Goal: Transaction & Acquisition: Purchase product/service

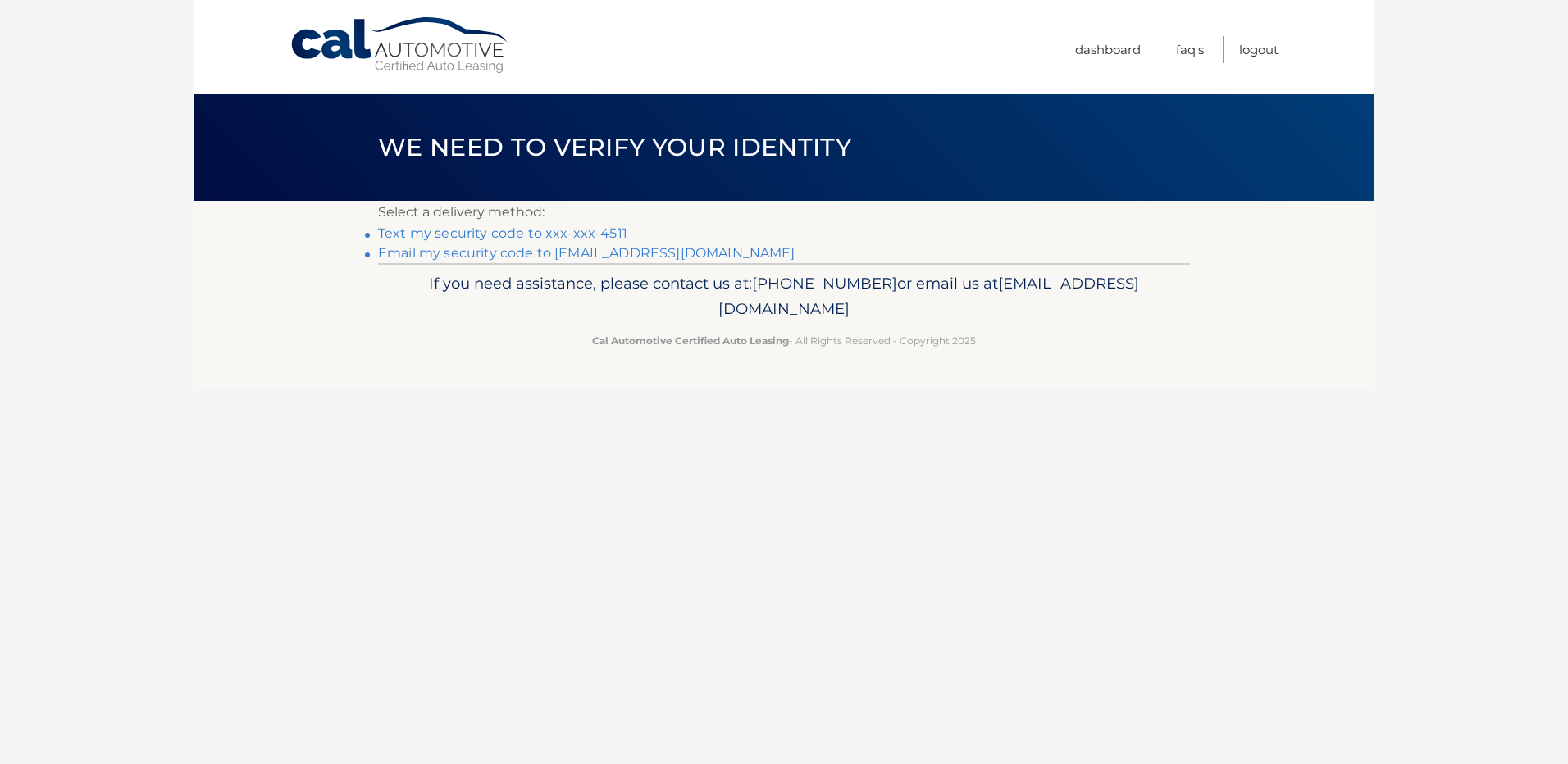
click at [442, 235] on link "Text my security code to xxx-xxx-4511" at bounding box center [503, 233] width 250 height 16
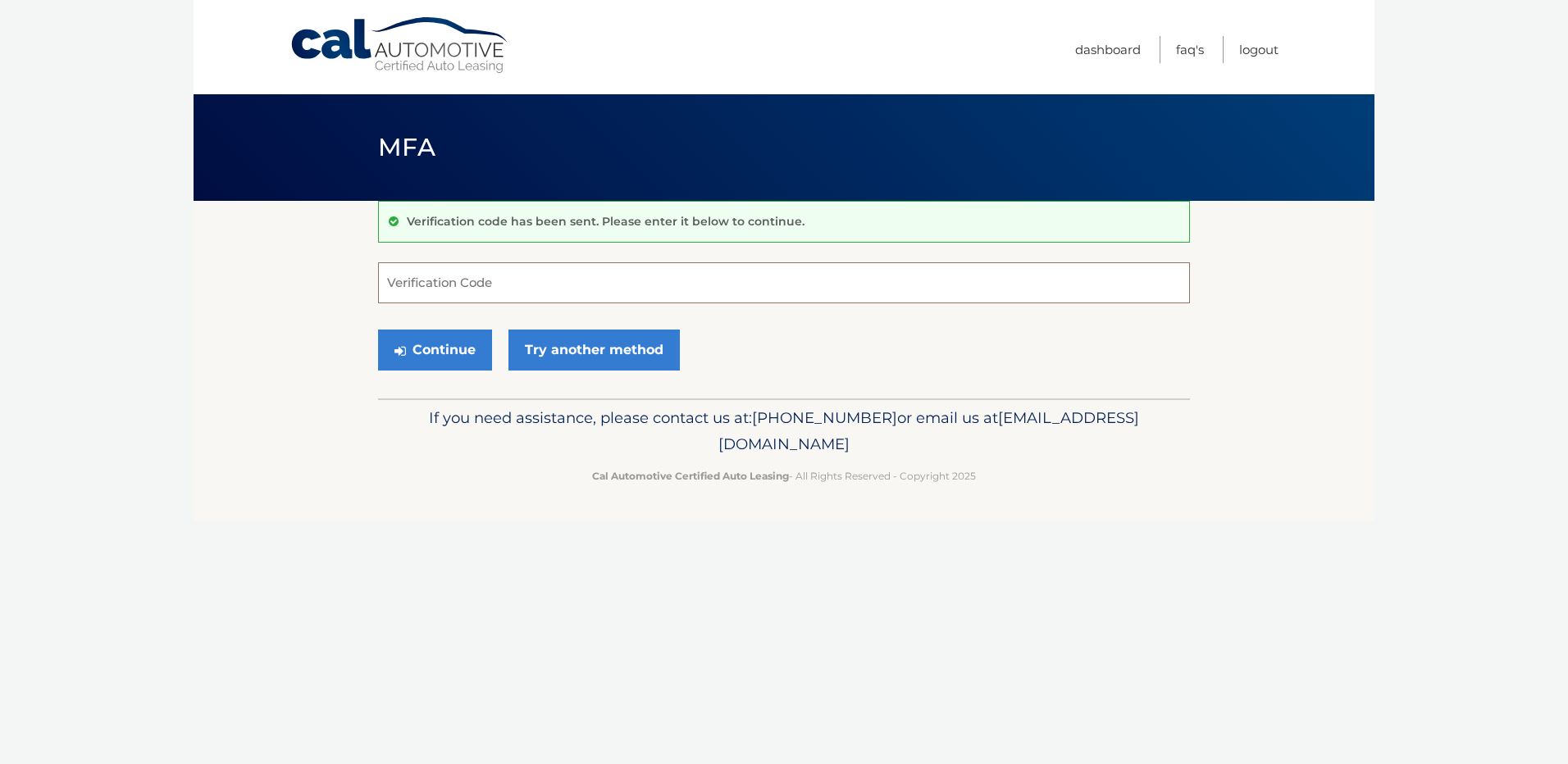
click at [416, 285] on input "Verification Code" at bounding box center [784, 283] width 812 height 41
type input "123870"
click at [401, 352] on icon "submit" at bounding box center [400, 351] width 11 height 13
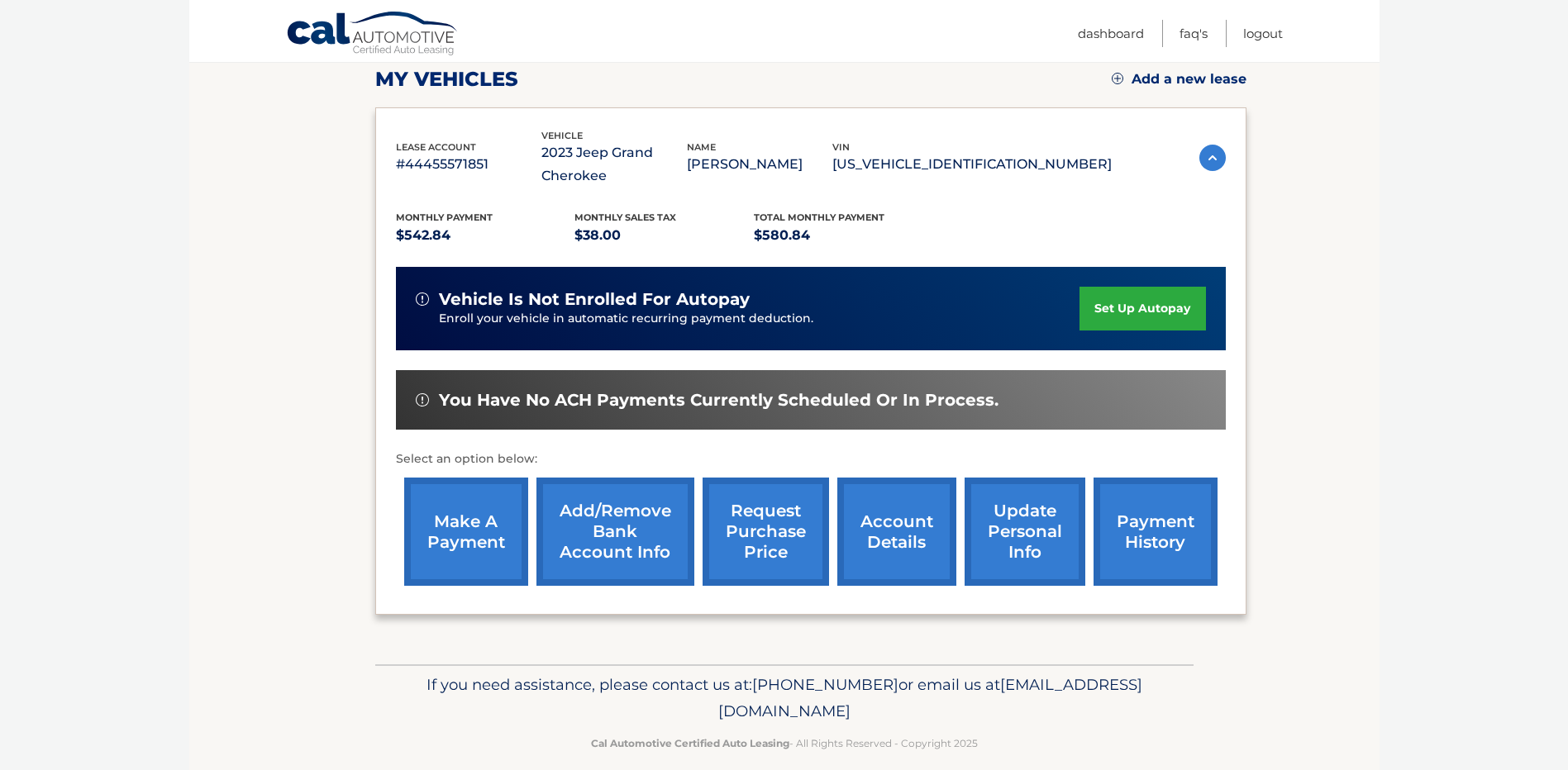
scroll to position [255, 0]
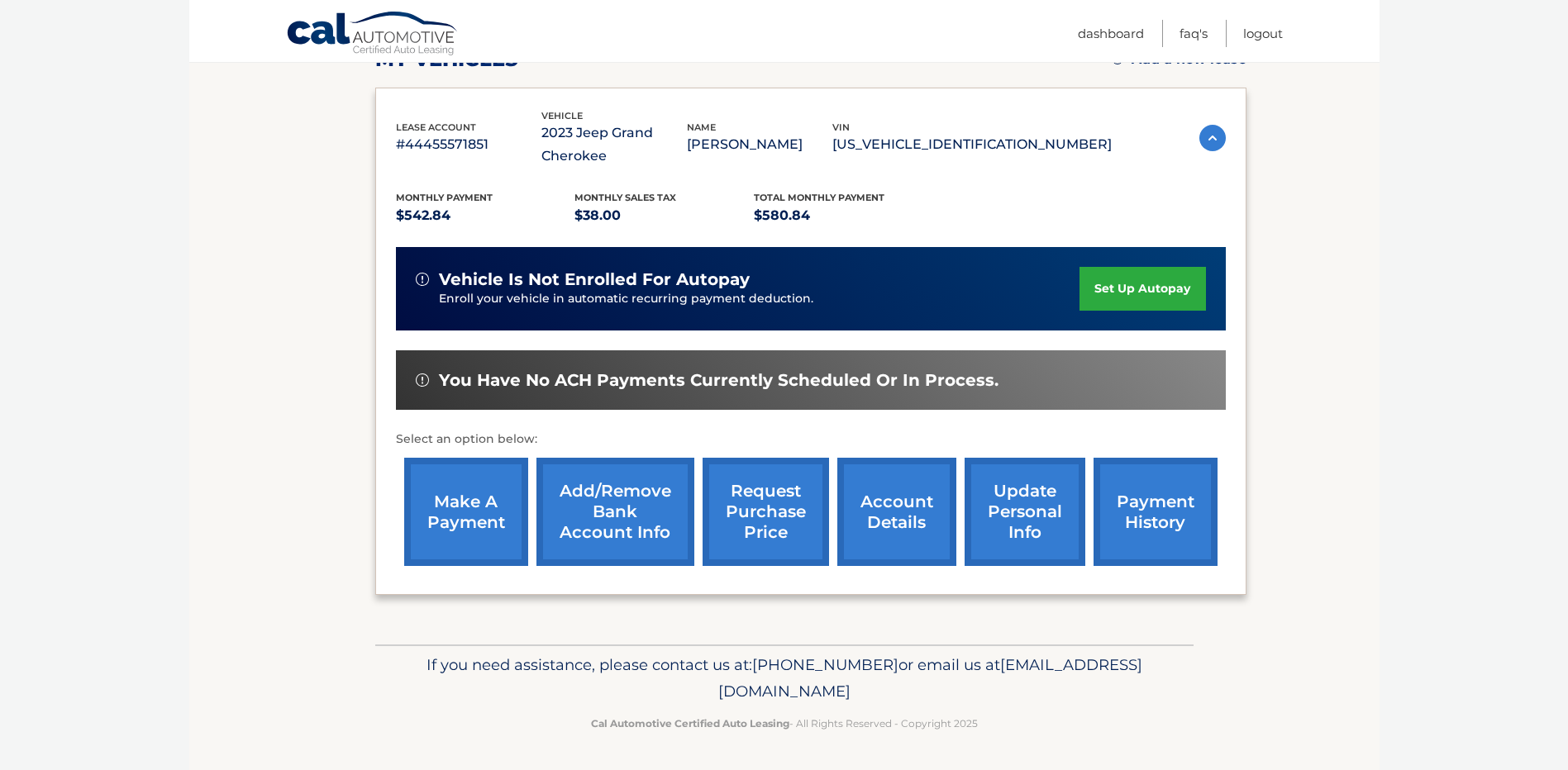
click at [1168, 512] on link "payment history" at bounding box center [1156, 512] width 124 height 108
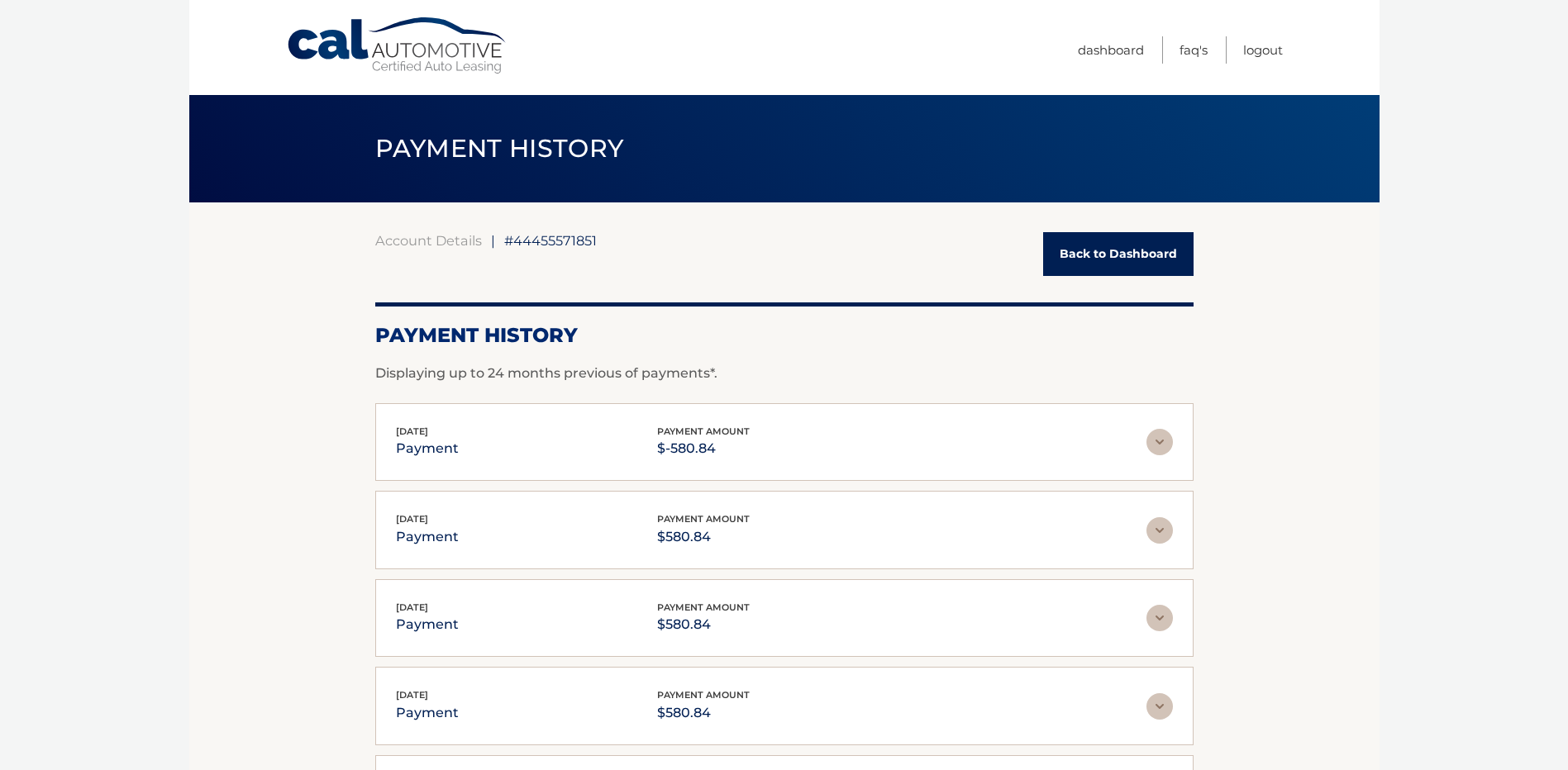
click at [1122, 248] on link "Back to Dashboard" at bounding box center [1118, 254] width 150 height 44
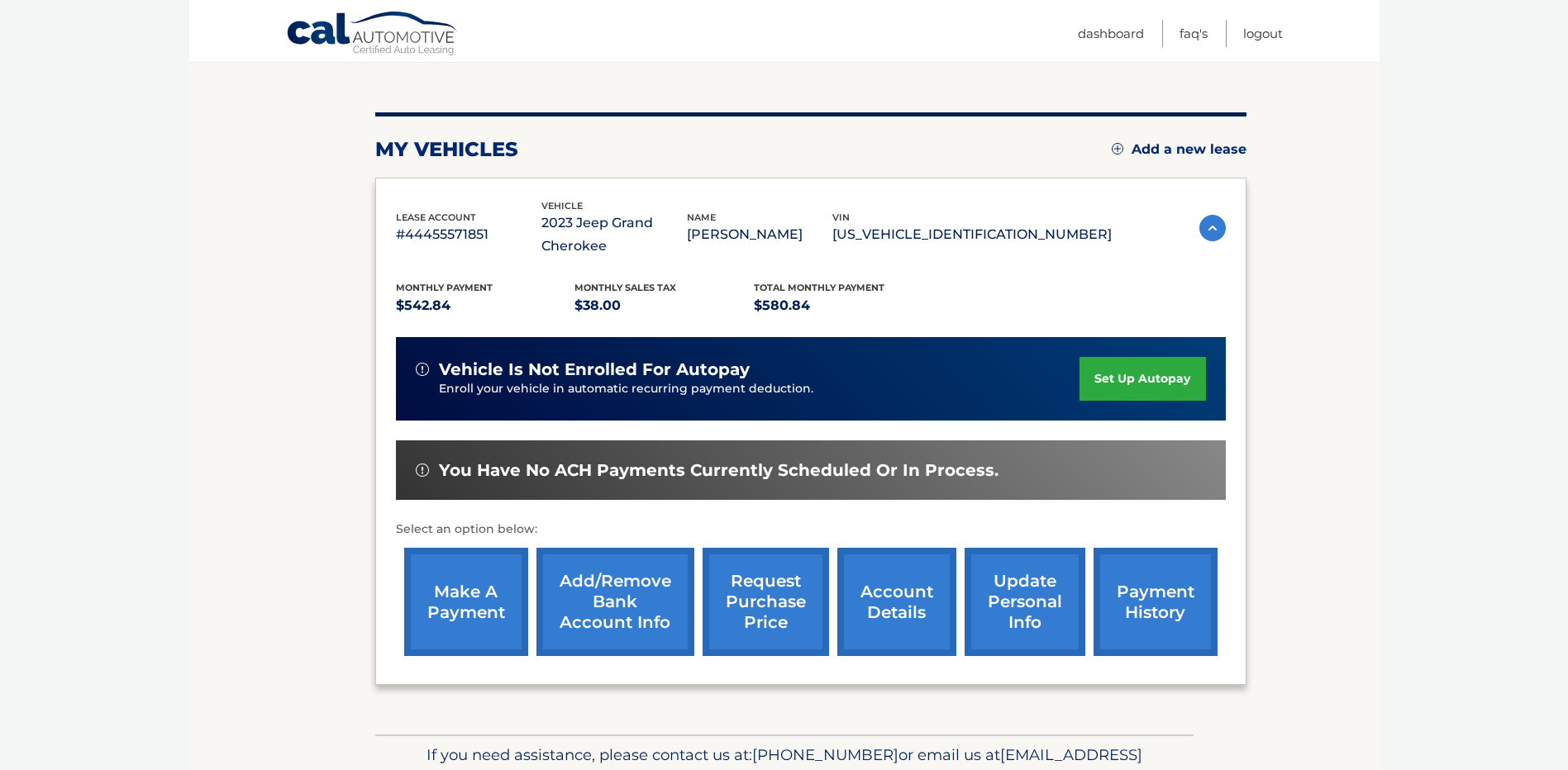
scroll to position [165, 0]
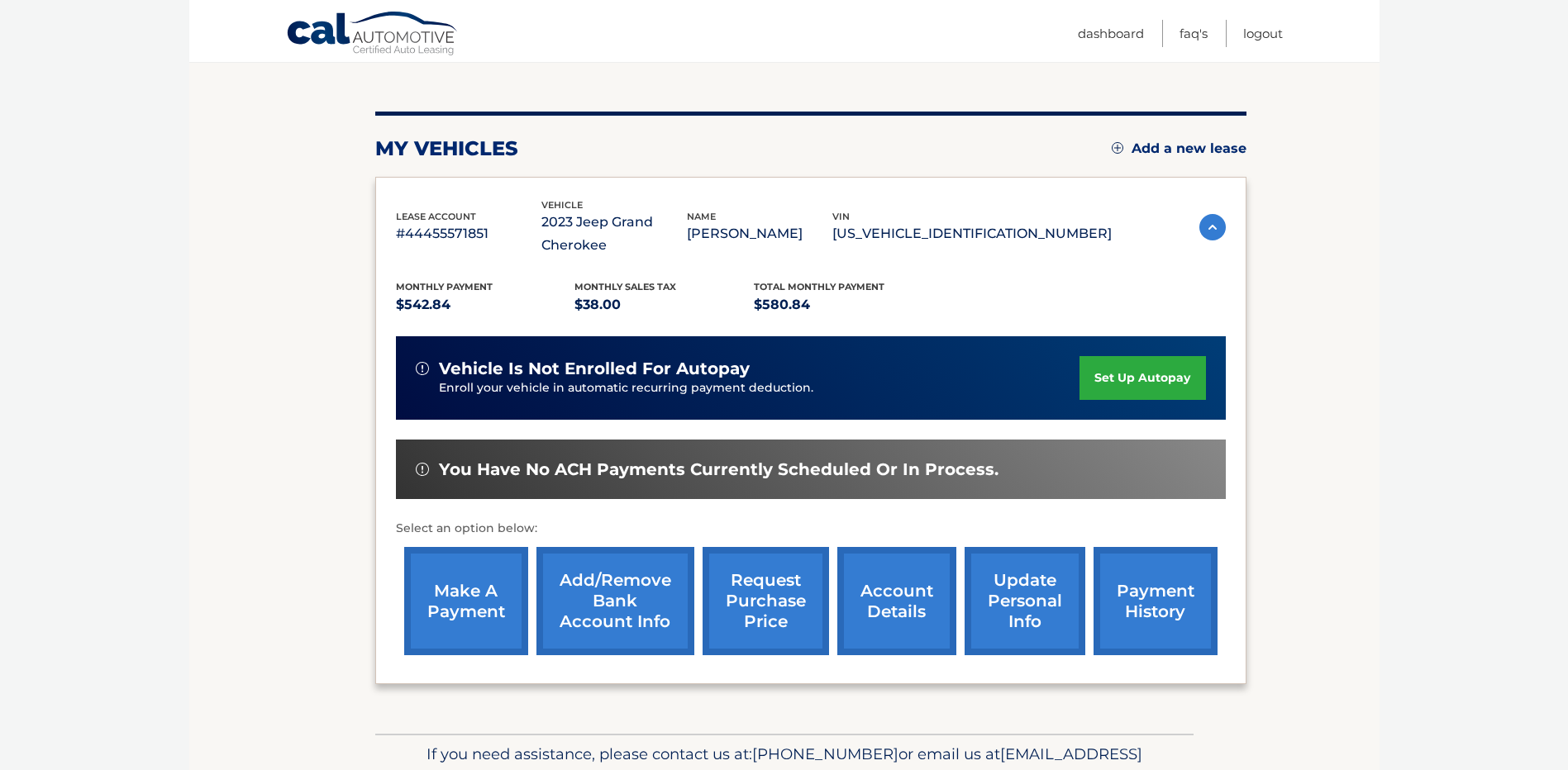
click at [451, 597] on link "make a payment" at bounding box center [466, 600] width 124 height 108
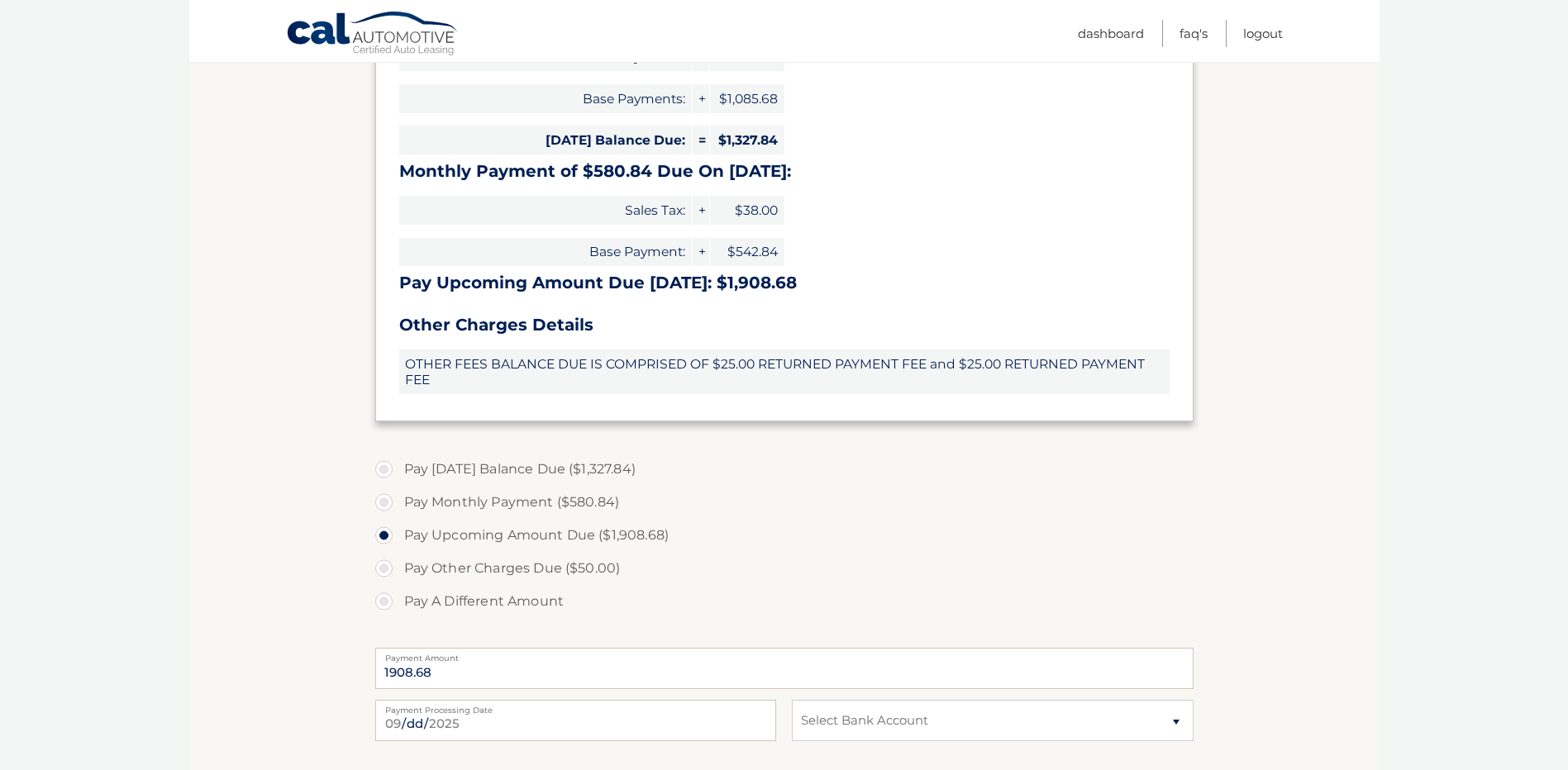
scroll to position [496, 0]
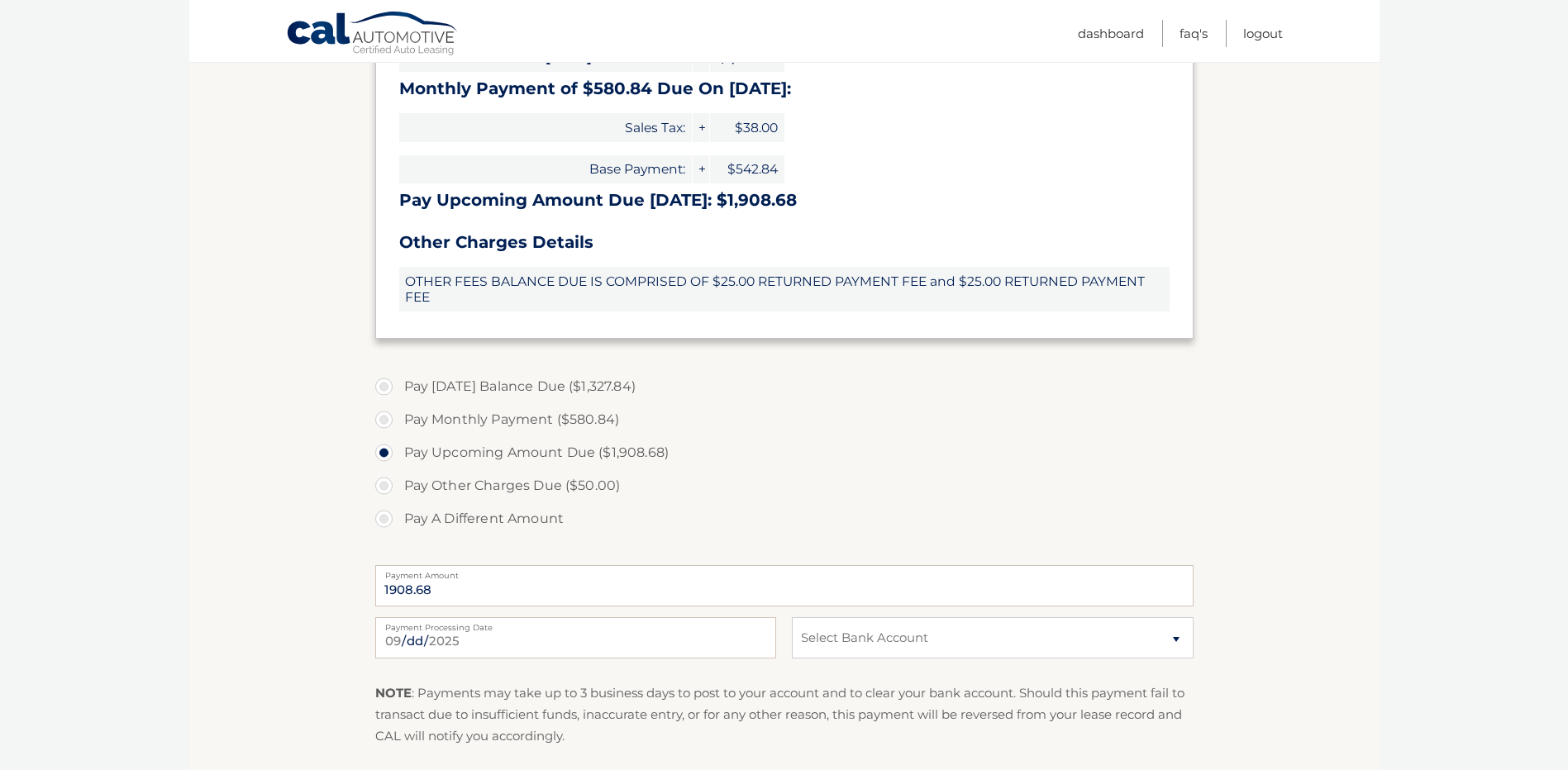
click at [384, 419] on label "Pay Monthly Payment ($580.84)" at bounding box center [784, 420] width 819 height 33
click at [384, 419] on input "Pay Monthly Payment ($580.84)" at bounding box center [390, 417] width 17 height 26
radio input "true"
type input "580.84"
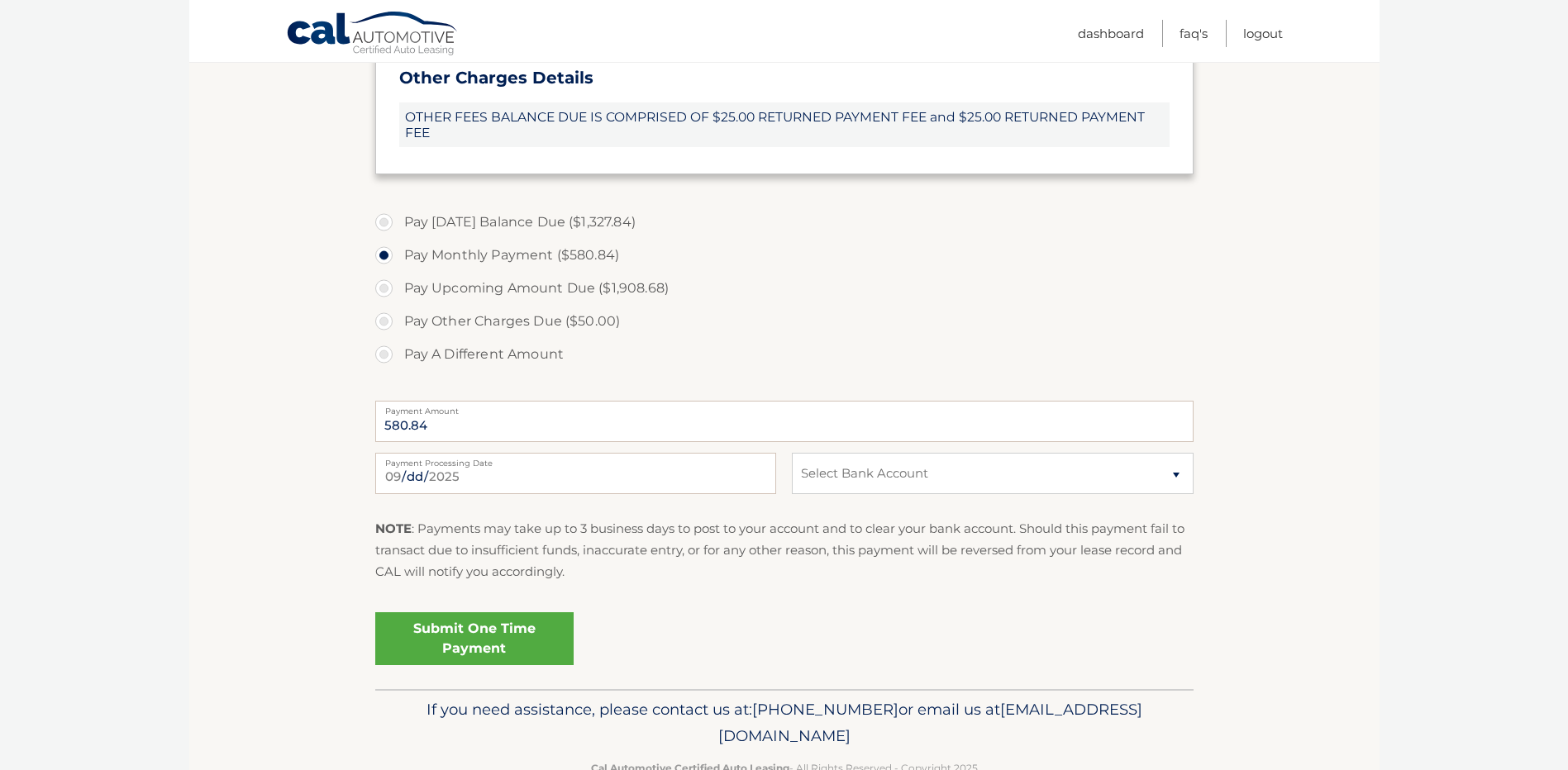
scroll to position [661, 0]
click at [847, 477] on select "Select Bank Account Checking USAA FEDERAL SAVINGS BANK *****9085 Checking WELLS…" at bounding box center [992, 472] width 401 height 41
select select "NzFkZDc0MDItNWRhNi00ZmQxLThiMGQtZmIwZmUwYjllZTVl"
click at [791, 452] on select "Select Bank Account Checking USAA FEDERAL SAVINGS BANK *****9085 Checking WELLS…" at bounding box center [992, 472] width 401 height 41
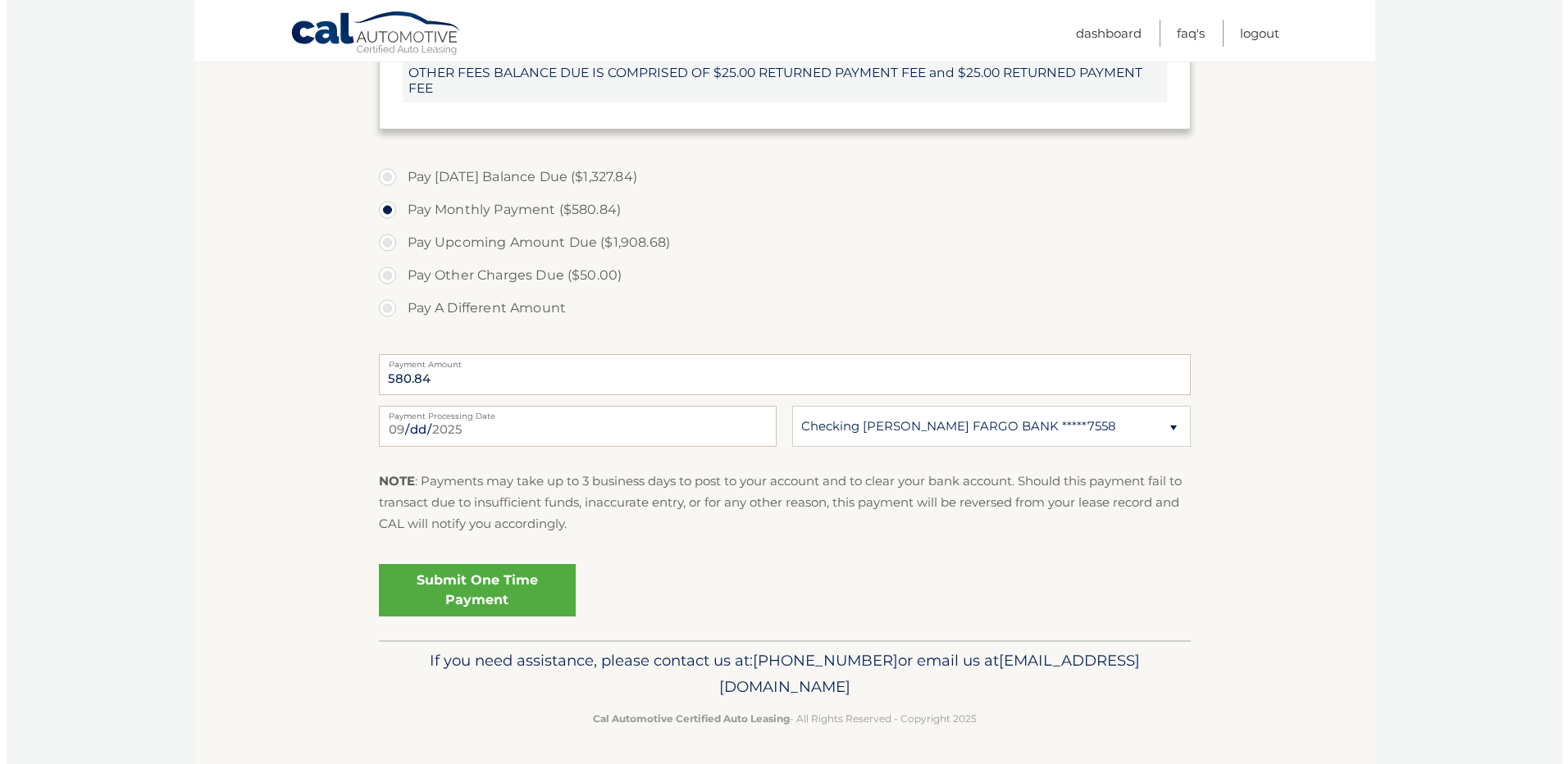
scroll to position [699, 0]
click at [450, 579] on link "Submit One Time Payment" at bounding box center [471, 590] width 197 height 52
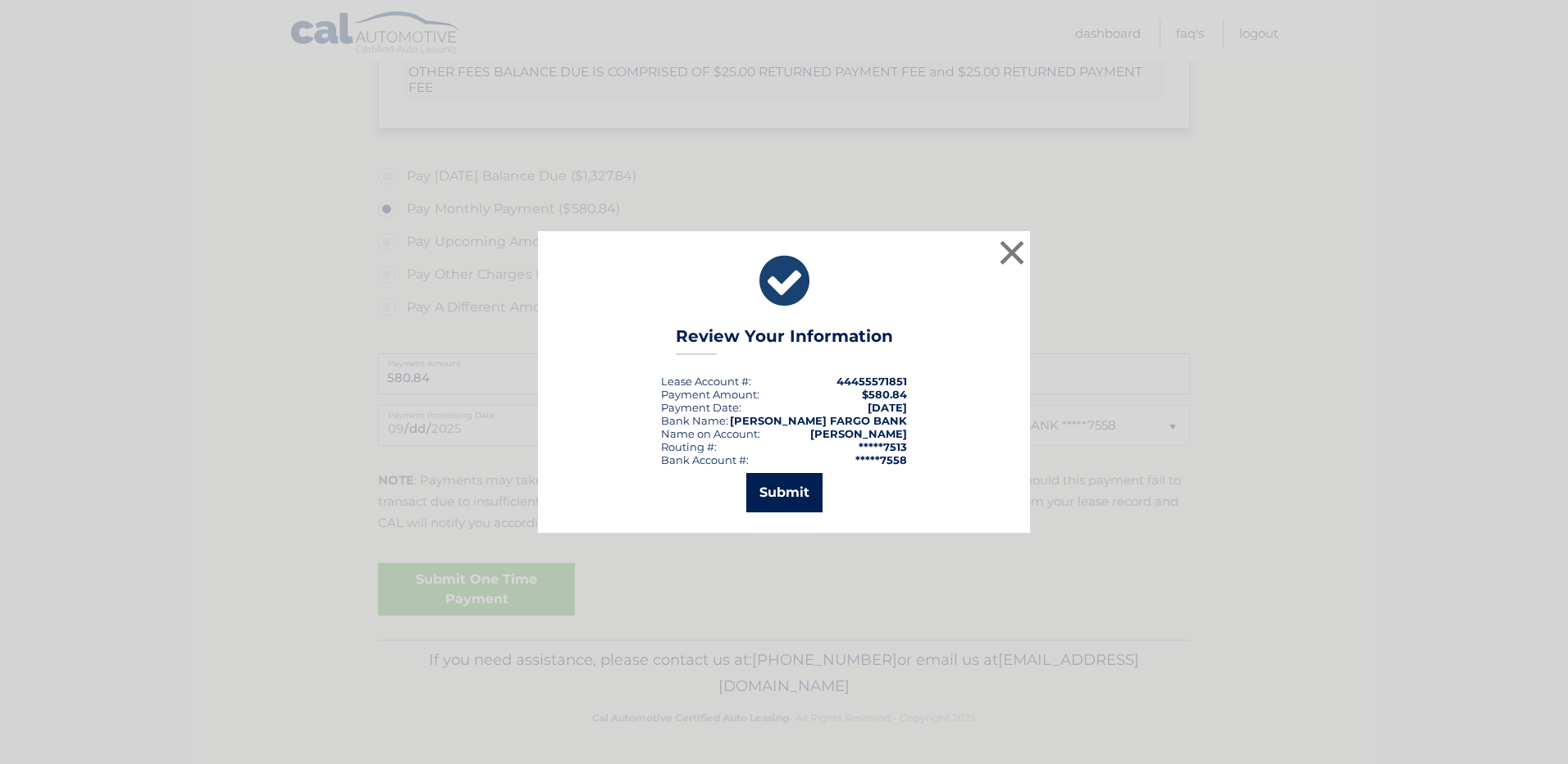
click at [776, 497] on button "Submit" at bounding box center [784, 492] width 76 height 39
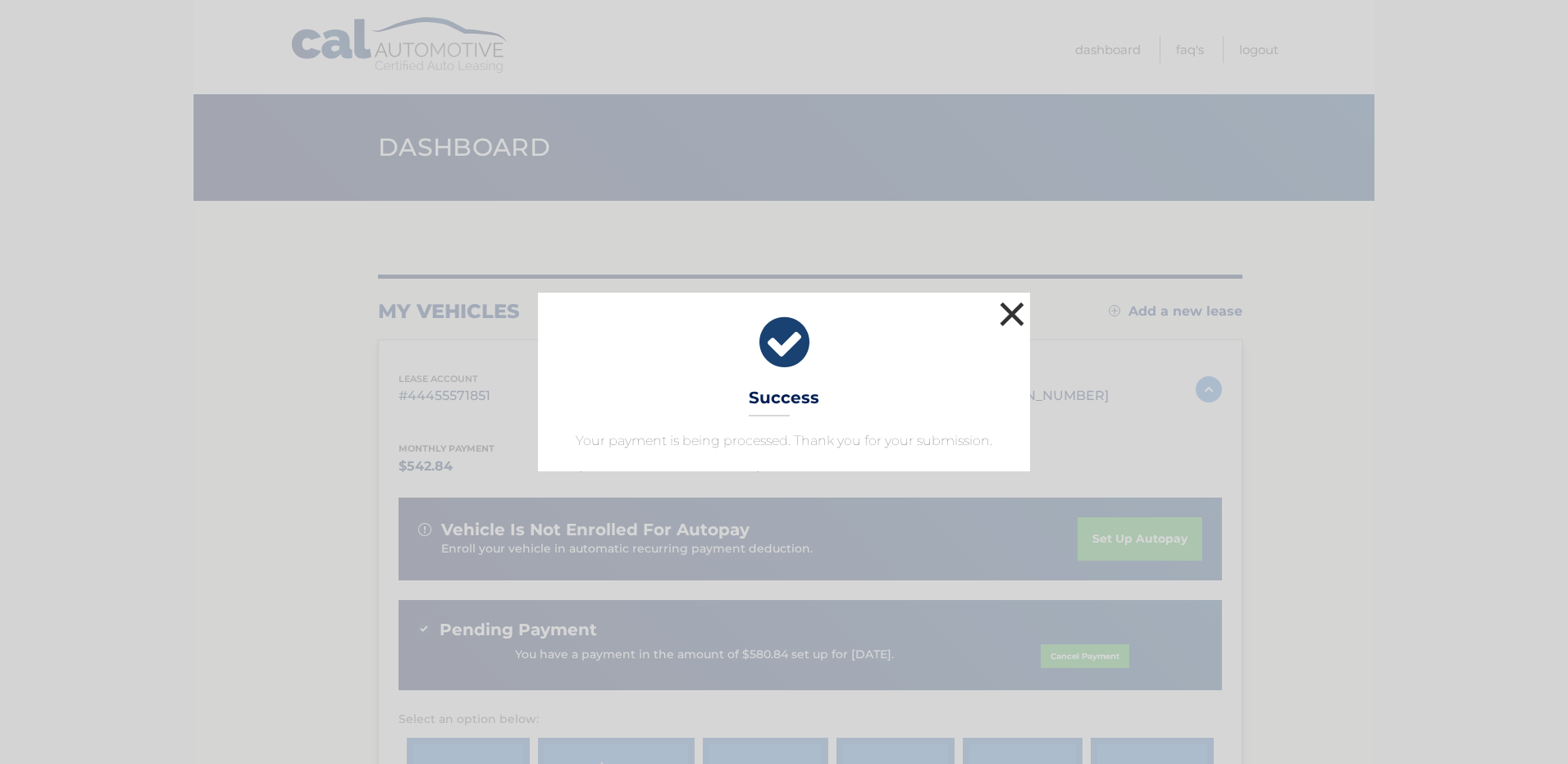
click at [1010, 315] on button "×" at bounding box center [1012, 314] width 33 height 33
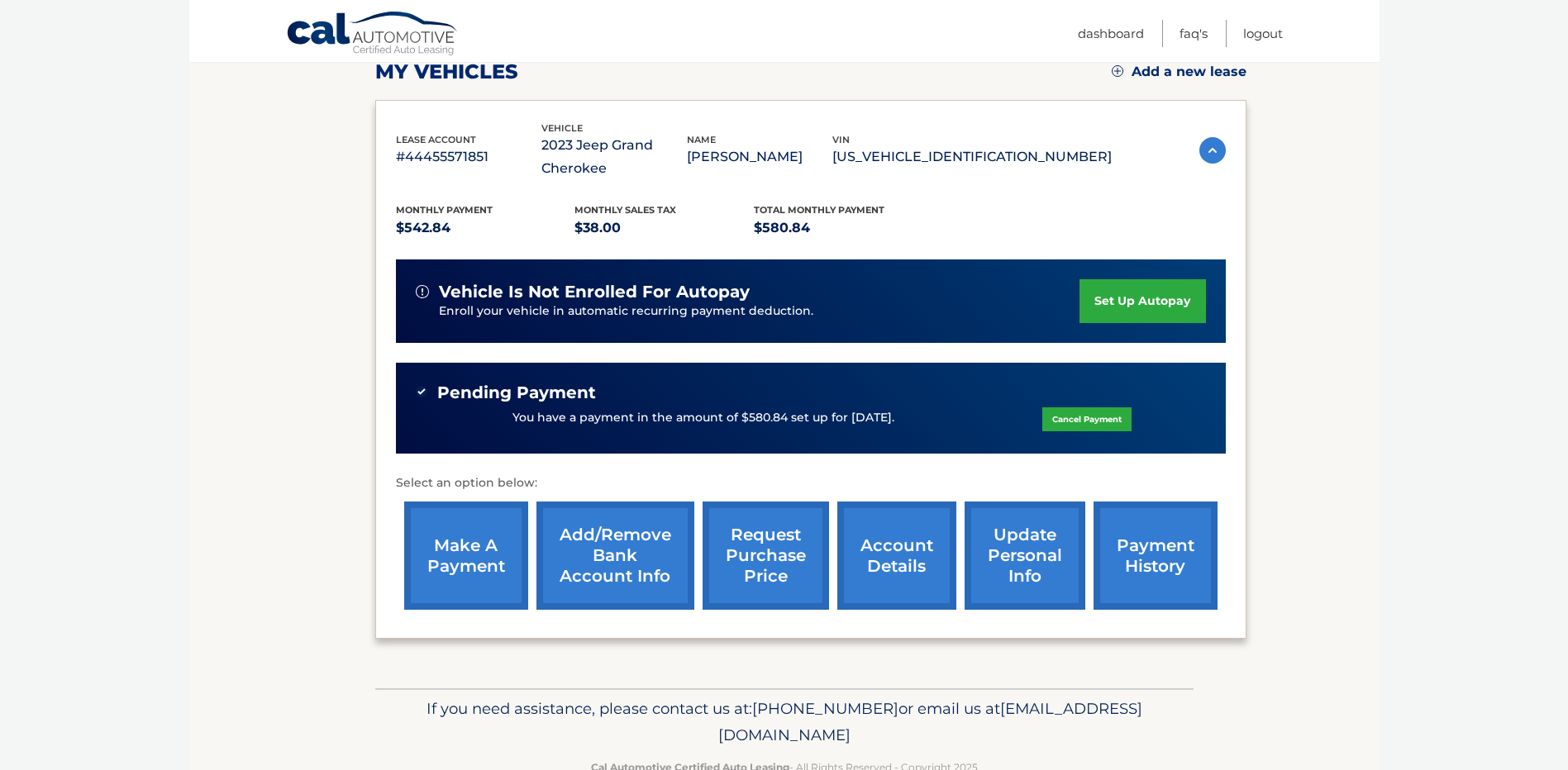
scroll to position [248, 0]
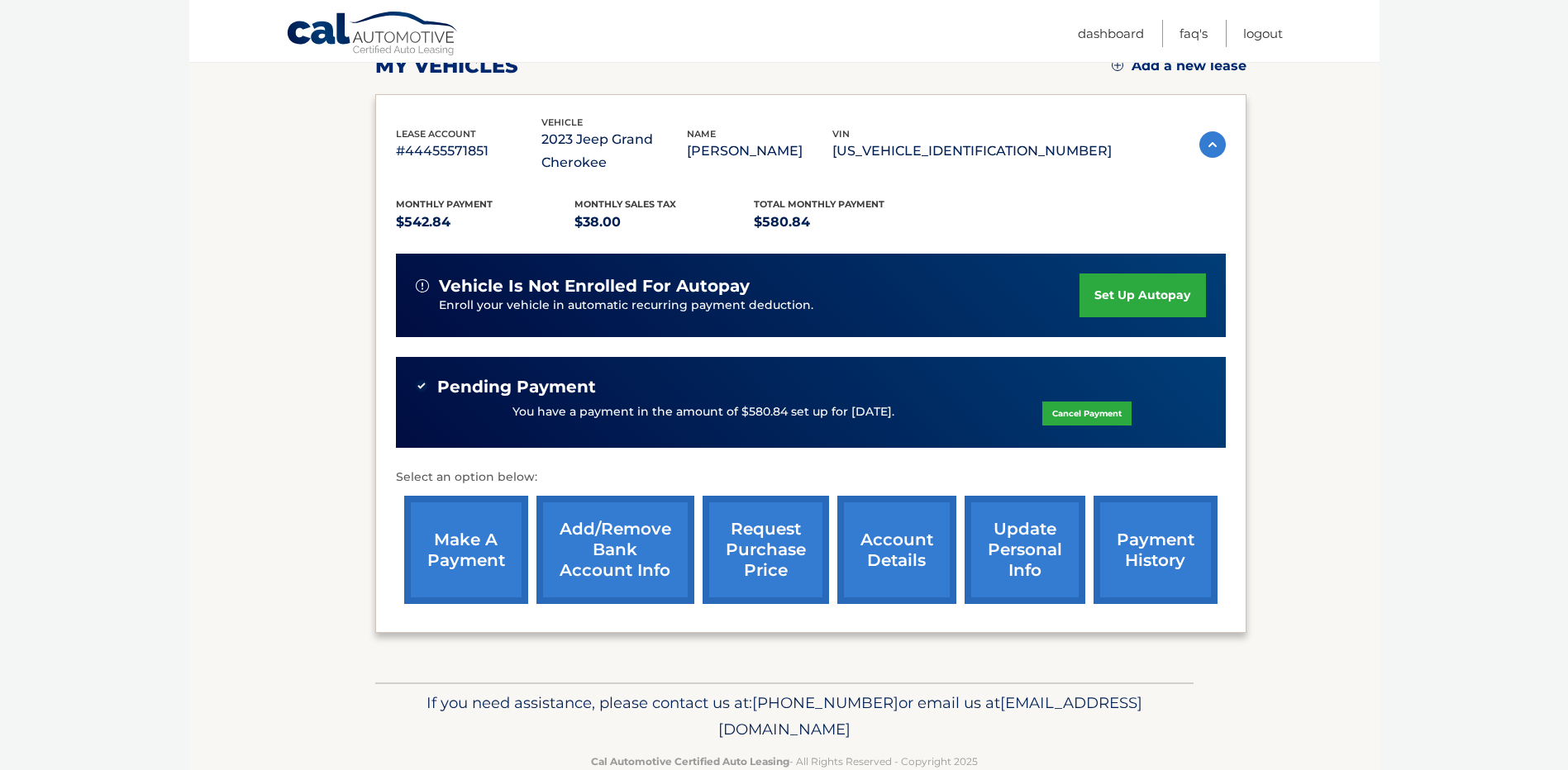
click at [1143, 540] on link "payment history" at bounding box center [1156, 549] width 124 height 108
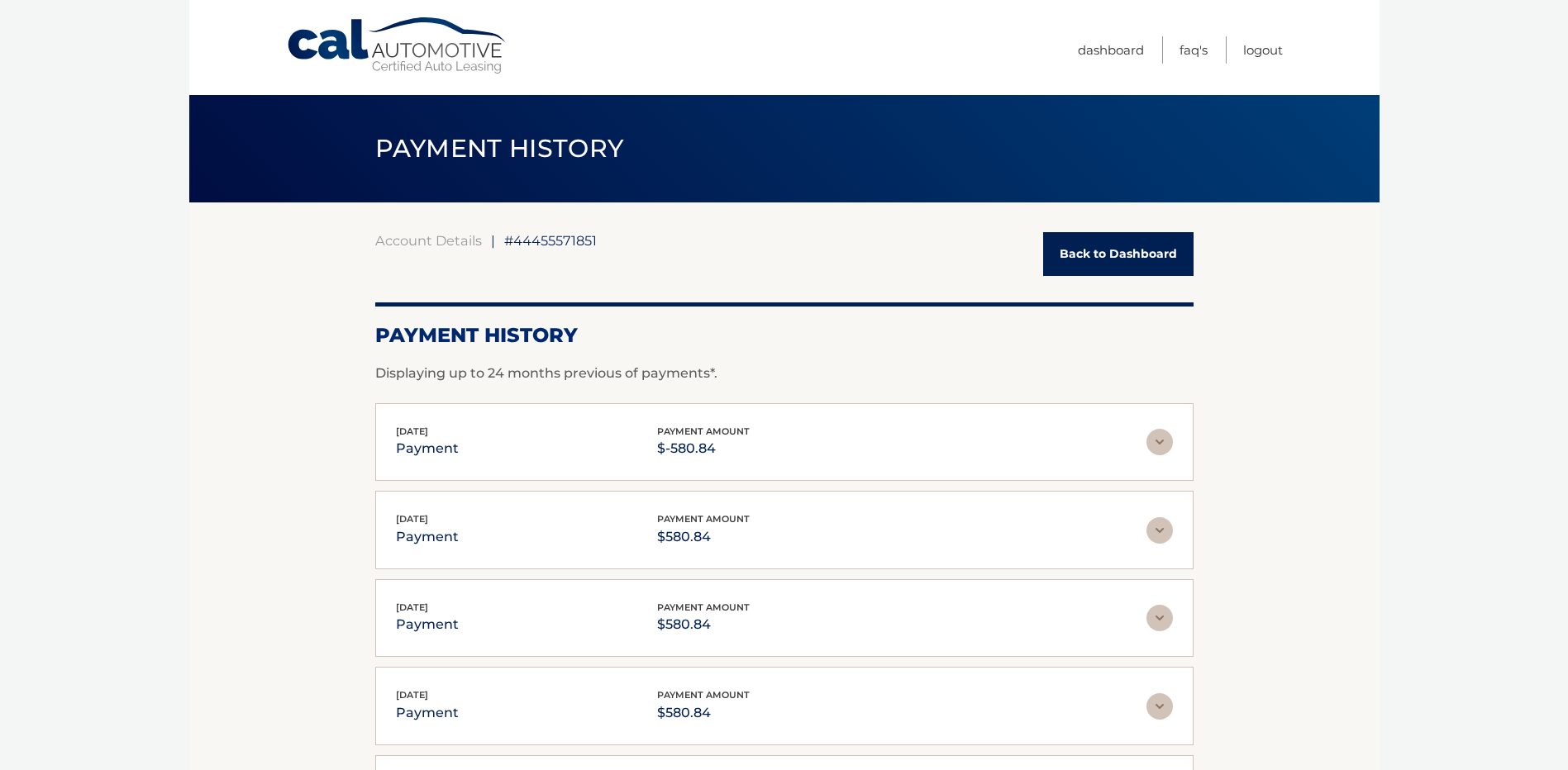
click at [1085, 258] on link "Back to Dashboard" at bounding box center [1118, 254] width 150 height 44
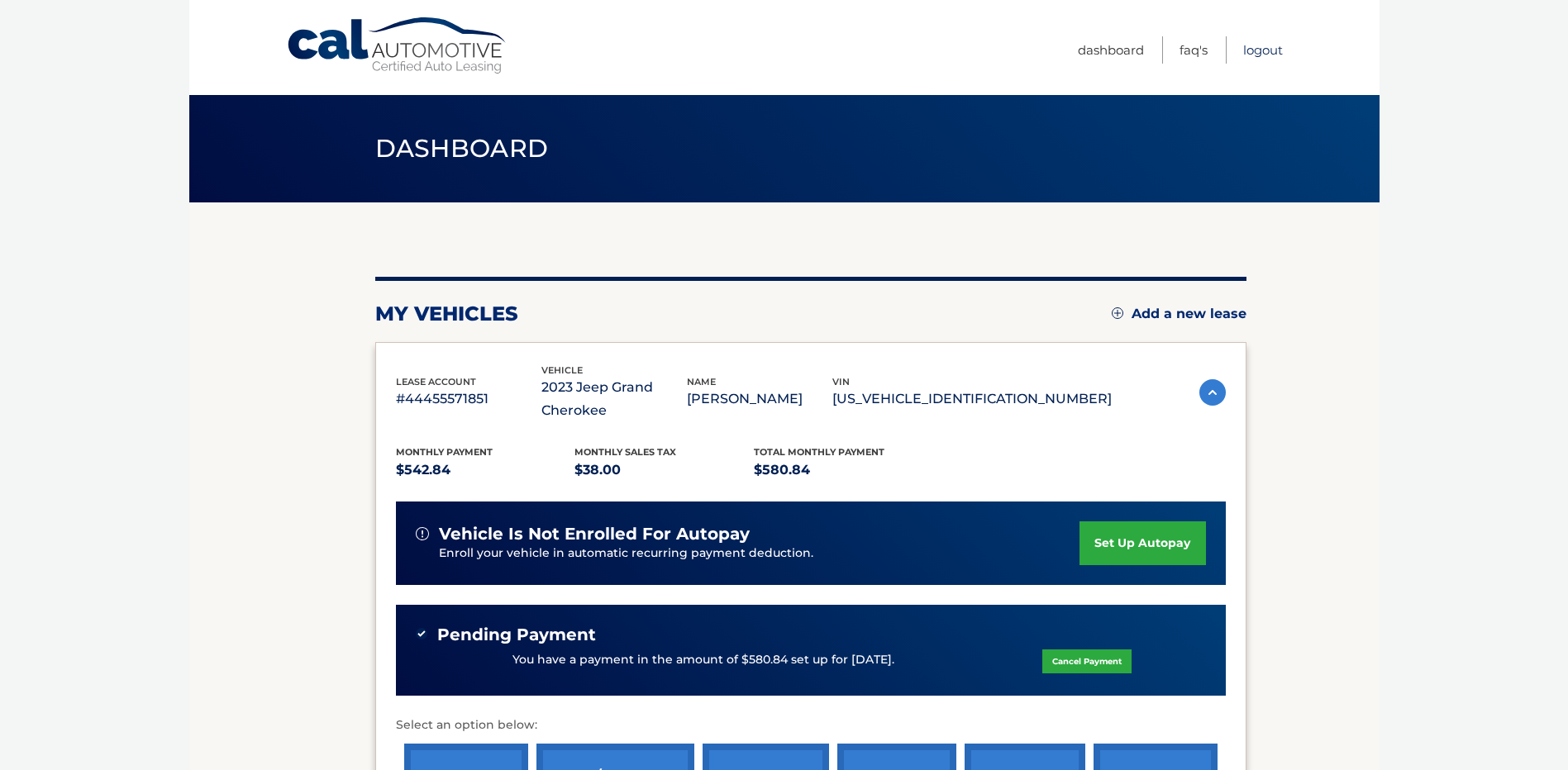
click at [1259, 49] on link "Logout" at bounding box center [1263, 49] width 40 height 27
